Goal: Transaction & Acquisition: Purchase product/service

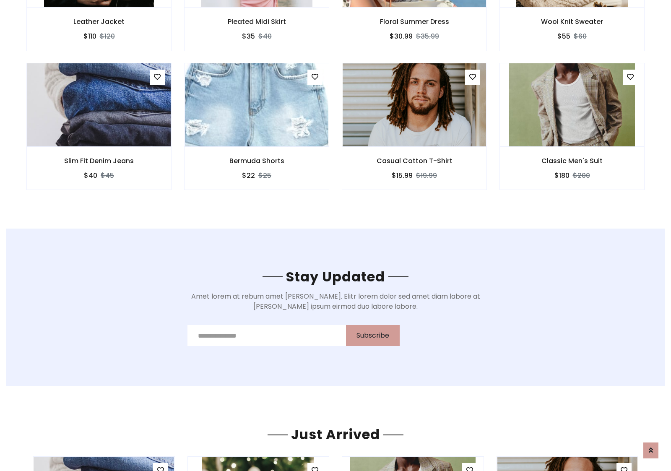
scroll to position [1263, 0]
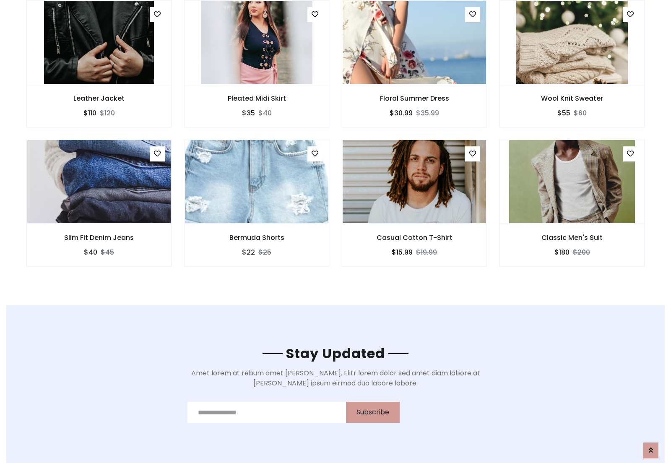
click at [335, 142] on div "Casual Cotton T-Shirt $15.99 $19.99" at bounding box center [414, 209] width 158 height 139
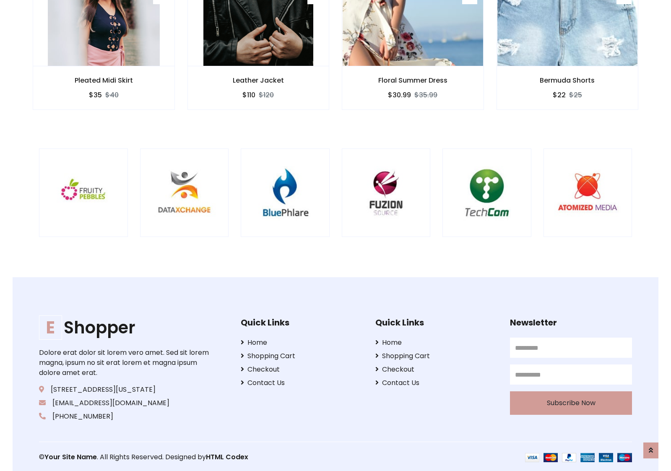
scroll to position [1596, 0]
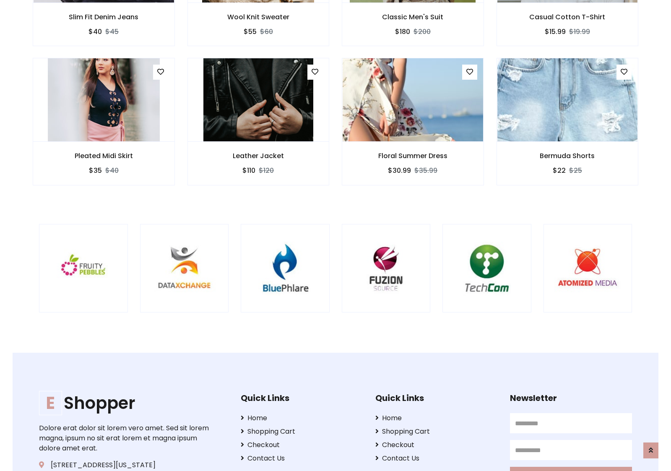
click at [335, 235] on div at bounding box center [442, 268] width 2017 height 89
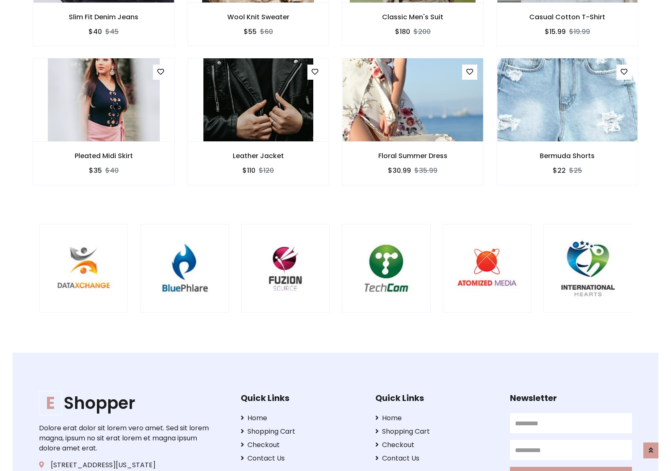
click at [335, 235] on div at bounding box center [341, 268] width 2017 height 89
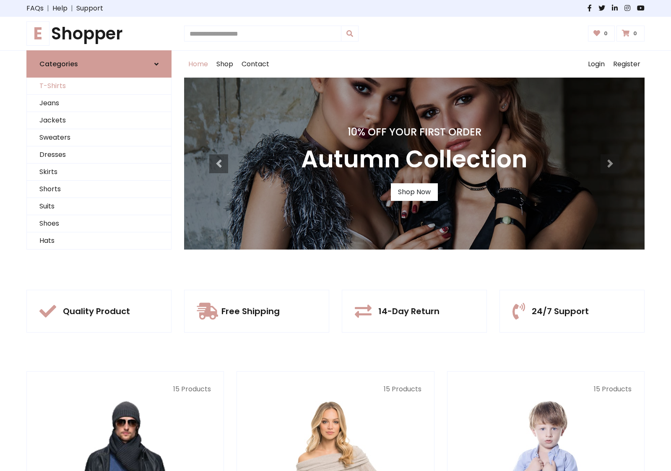
click at [99, 86] on link "T-Shirts" at bounding box center [99, 86] width 144 height 17
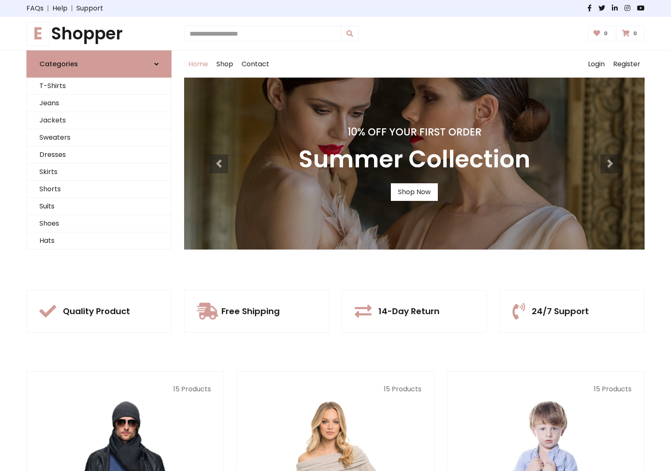
click at [99, 34] on h1 "E Shopper" at bounding box center [98, 33] width 145 height 20
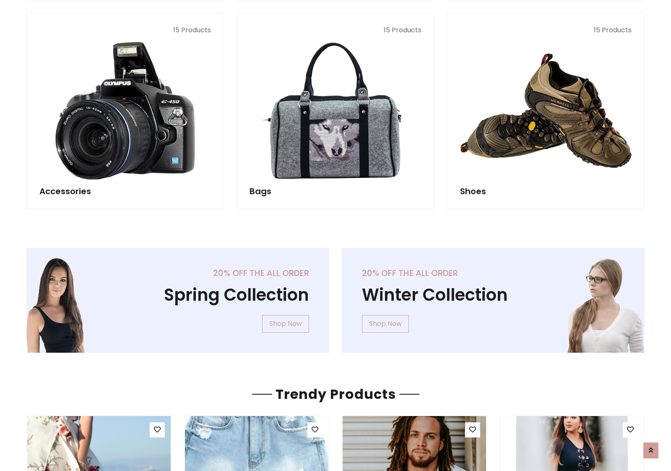
scroll to position [815, 0]
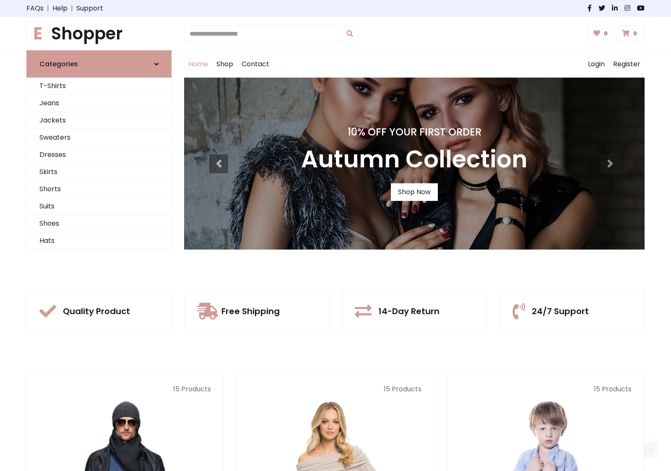
scroll to position [275, 0]
